Goal: Task Accomplishment & Management: Use online tool/utility

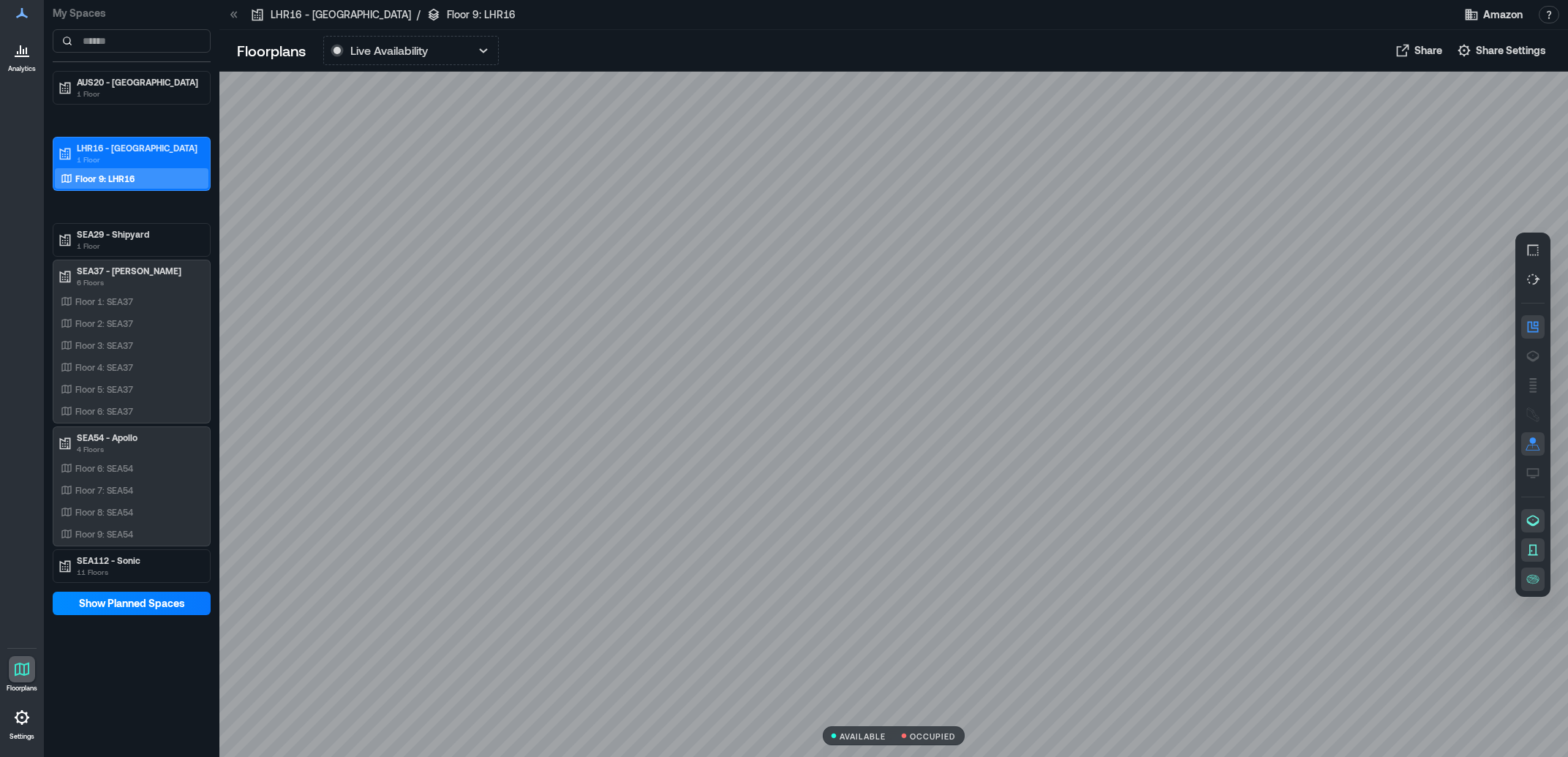
click at [22, 57] on icon at bounding box center [21, 49] width 18 height 18
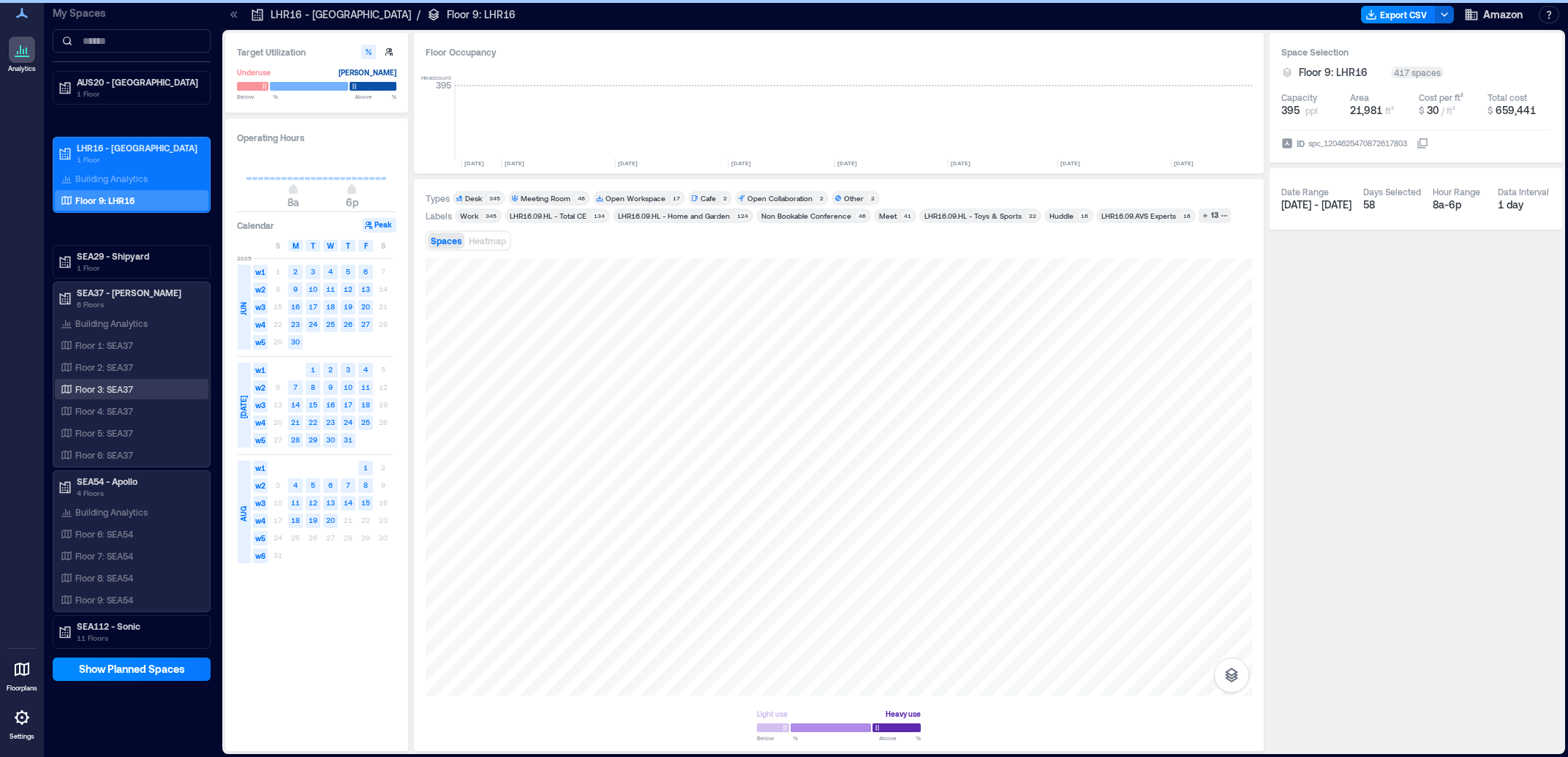
scroll to position [0, 1552]
click at [126, 386] on p "Floor 3: SEA37" at bounding box center [104, 389] width 58 height 12
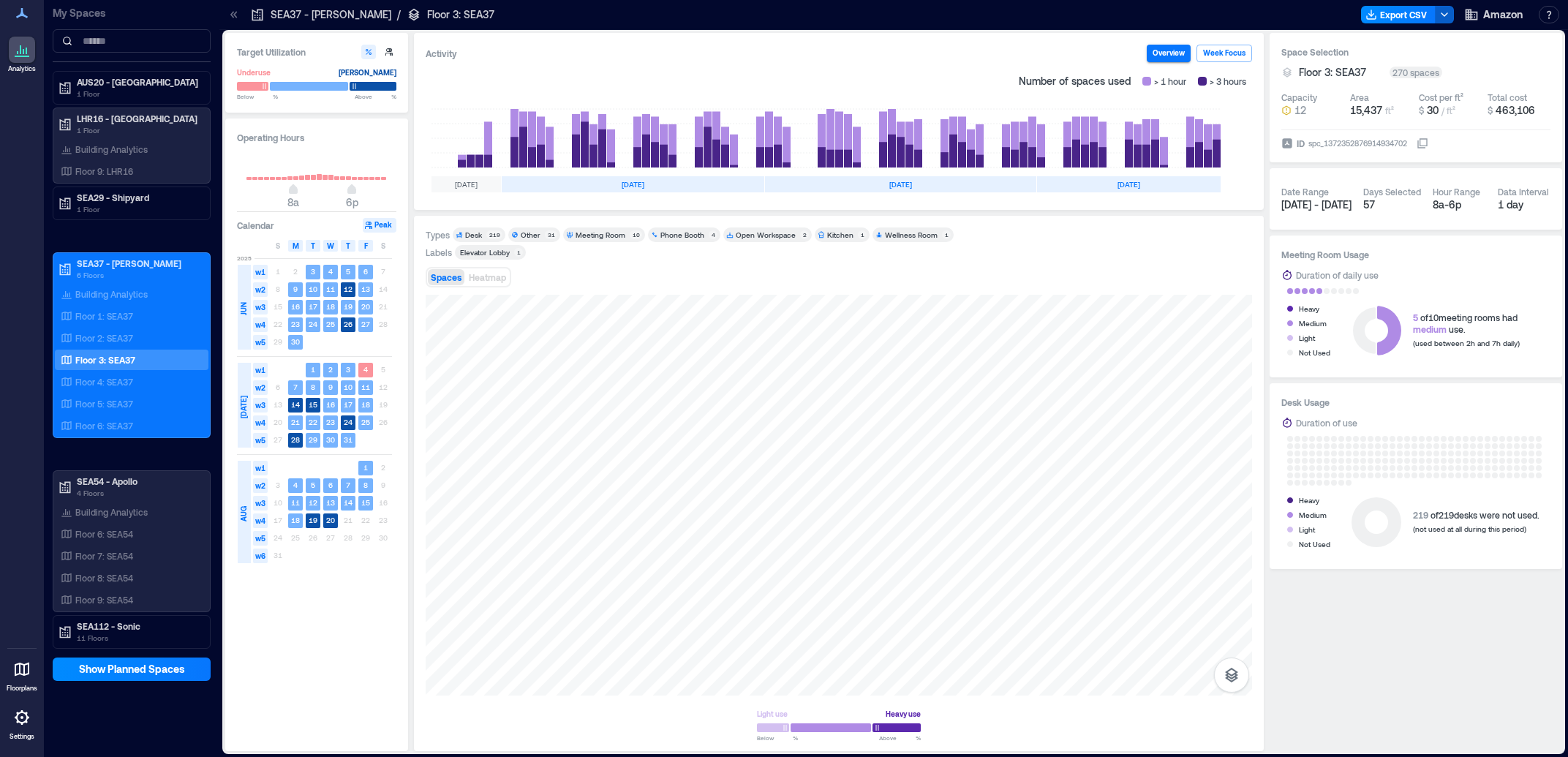
click at [1447, 13] on polyline "button" at bounding box center [1444, 14] width 6 height 3
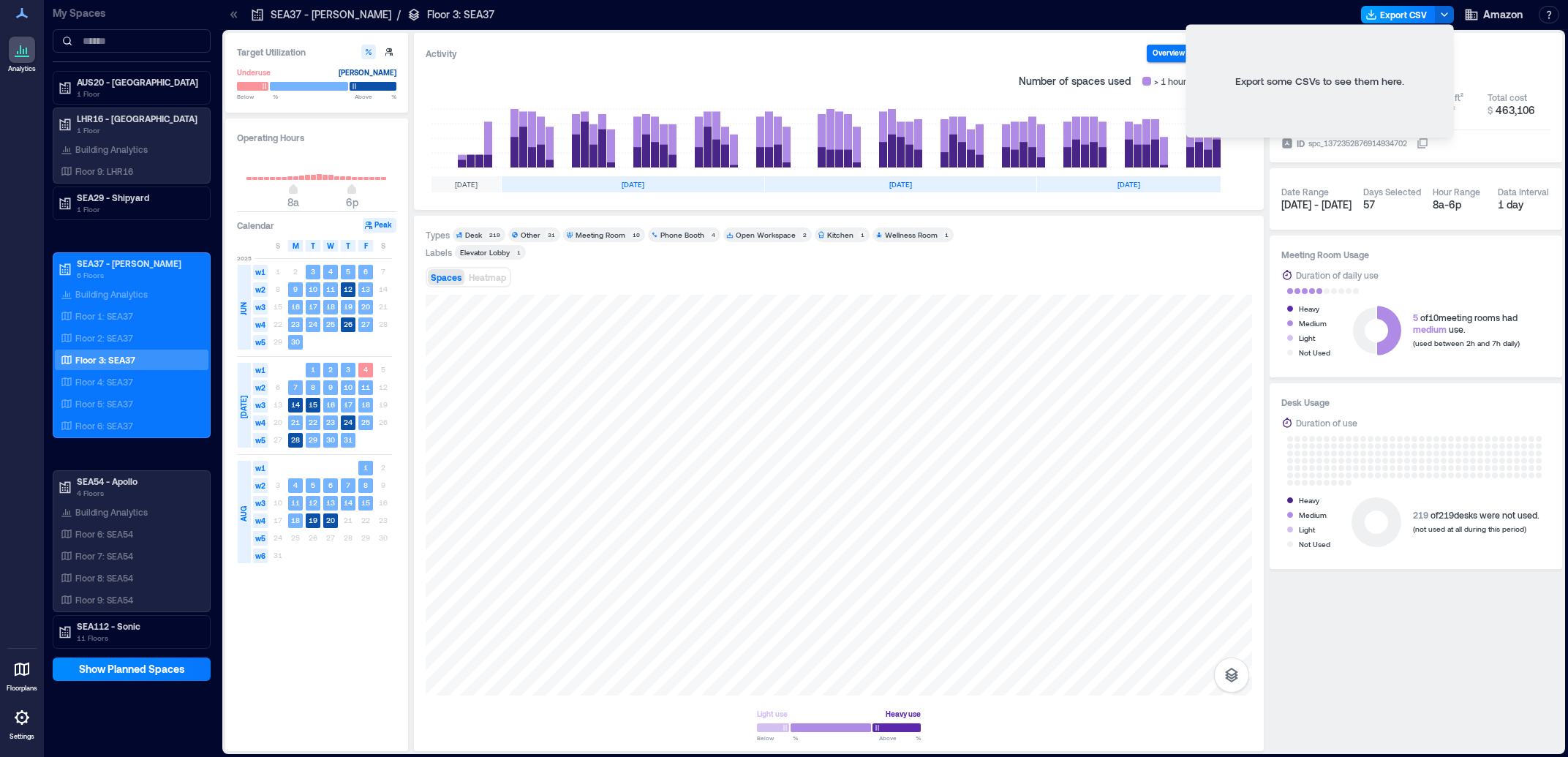
click at [1363, 8] on button "Export CSV" at bounding box center [1398, 14] width 74 height 18
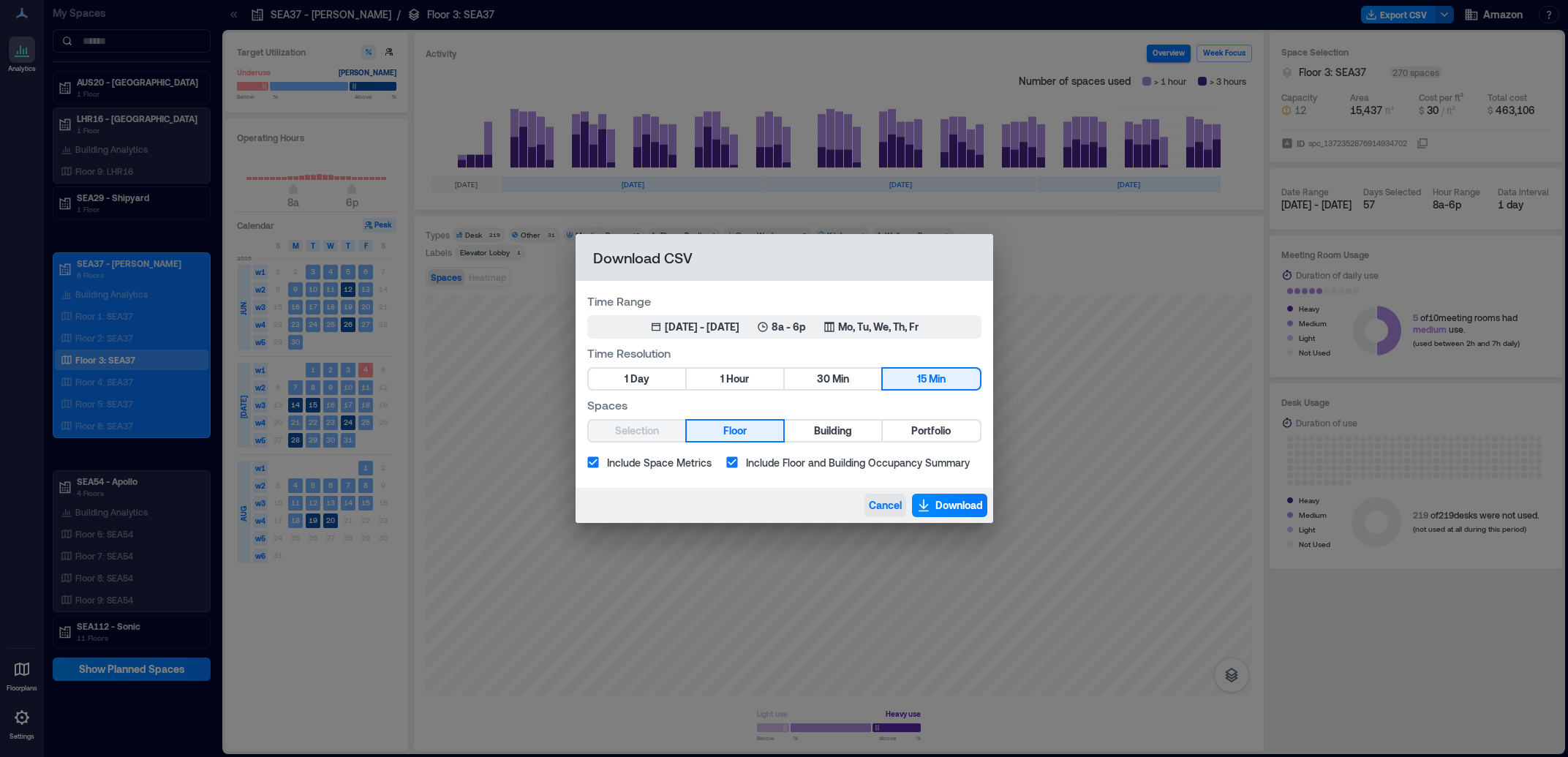
click at [888, 498] on span "Cancel" at bounding box center [884, 505] width 33 height 15
